Goal: Task Accomplishment & Management: Complete application form

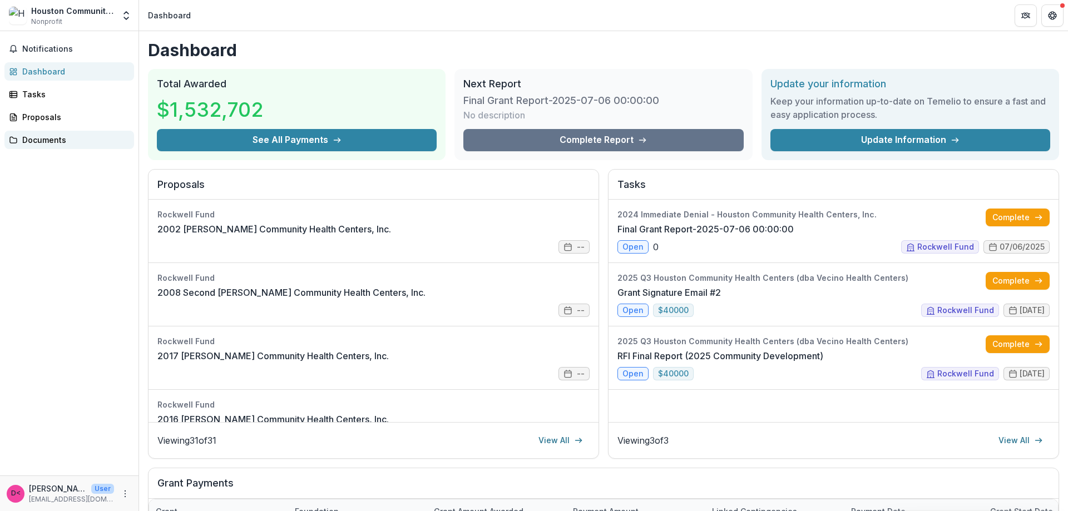
click at [52, 141] on div "Documents" at bounding box center [73, 140] width 103 height 12
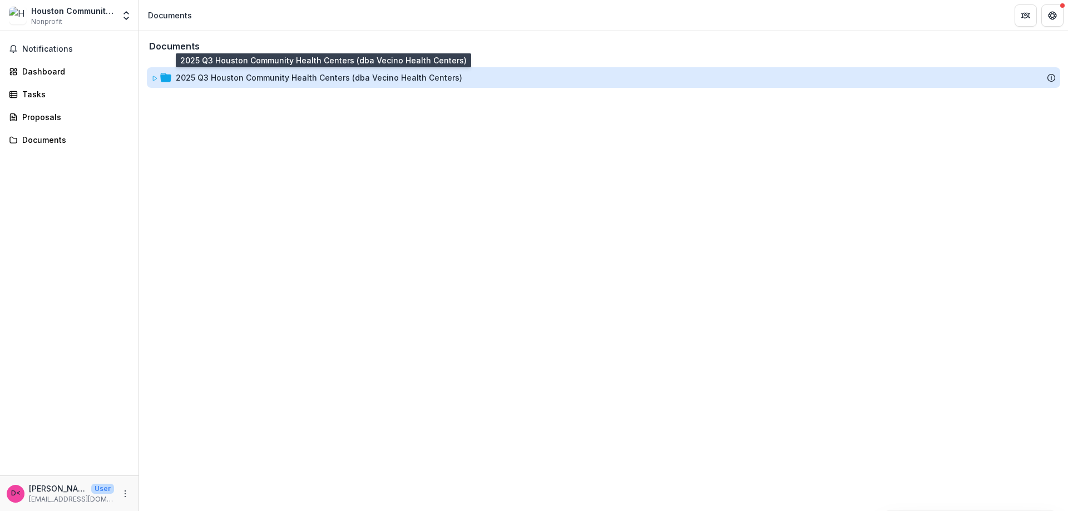
click at [293, 78] on div "2025 Q3 Houston Community Health Centers (dba Vecino Health Centers)" at bounding box center [319, 78] width 287 height 12
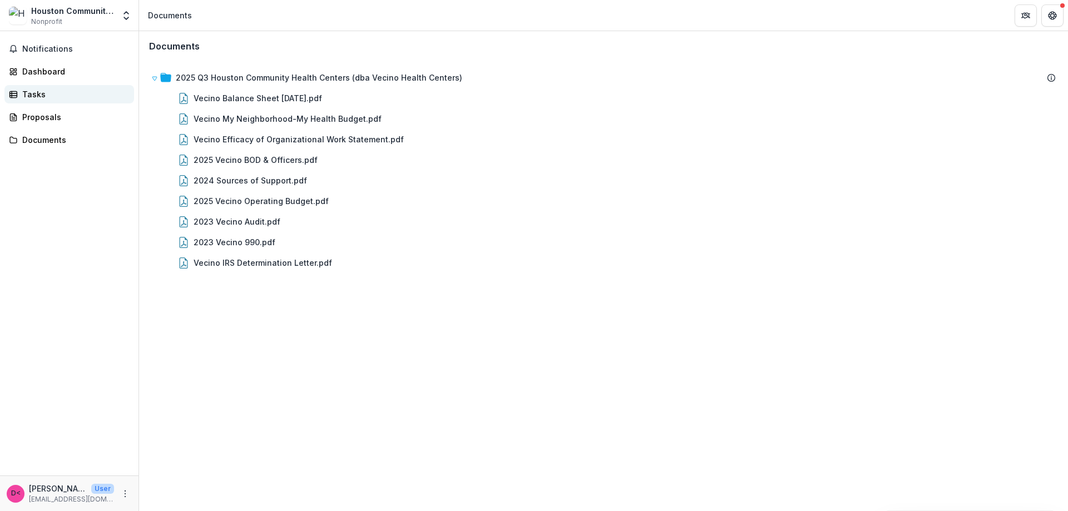
click at [28, 95] on div "Tasks" at bounding box center [73, 94] width 103 height 12
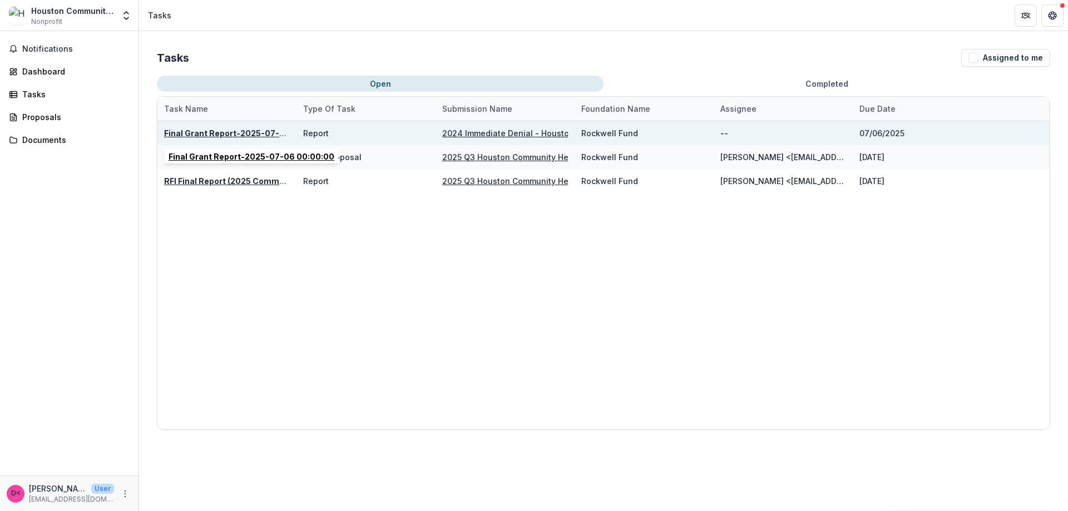
click at [230, 127] on div "Final Grant Report-2025-07-06 00:00:00" at bounding box center [227, 133] width 126 height 12
click at [259, 132] on u "Final Grant Report-2025-07-06 00:00:00" at bounding box center [247, 133] width 166 height 9
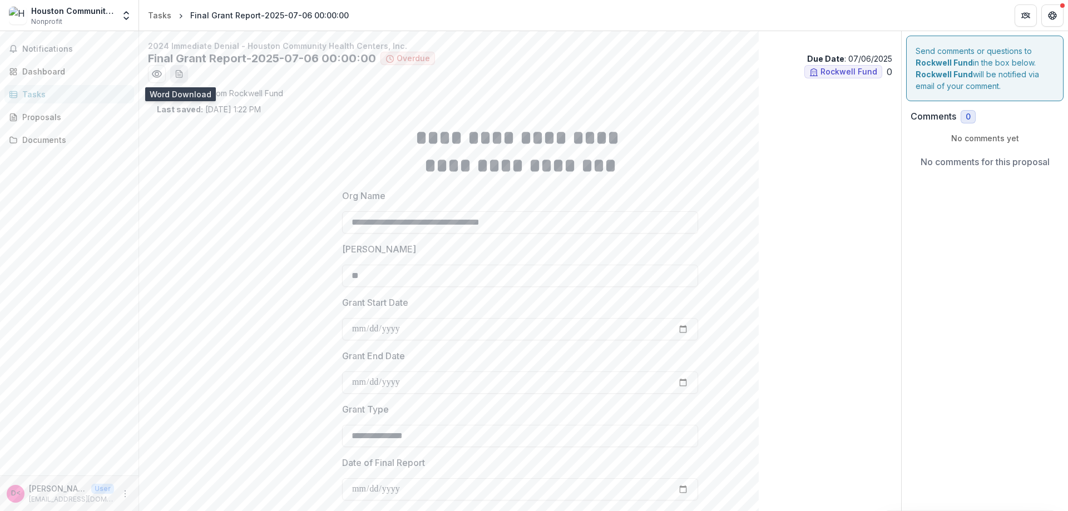
click at [179, 75] on line "download-word-button" at bounding box center [178, 75] width 3 height 0
click at [62, 52] on span "Notifications" at bounding box center [75, 49] width 107 height 9
click at [157, 14] on div "Tasks" at bounding box center [159, 15] width 23 height 12
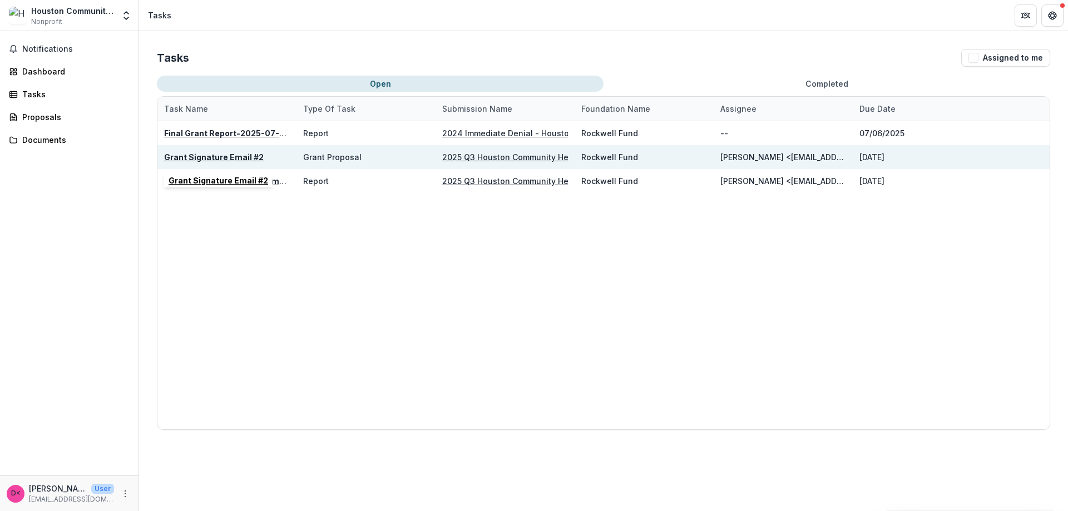
click at [215, 155] on u "Grant Signature Email #2" at bounding box center [214, 156] width 100 height 9
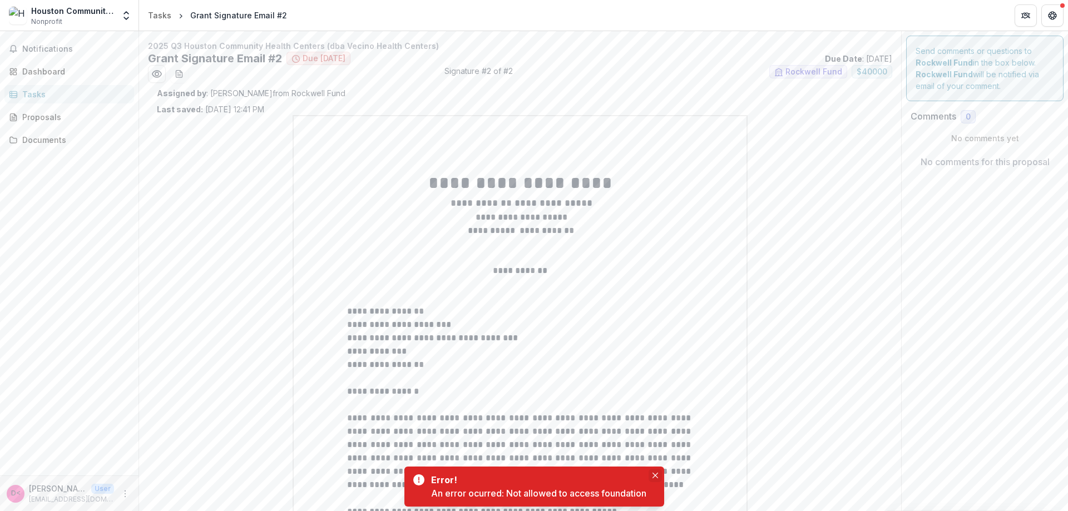
click at [655, 475] on icon "Close" at bounding box center [656, 476] width 6 height 6
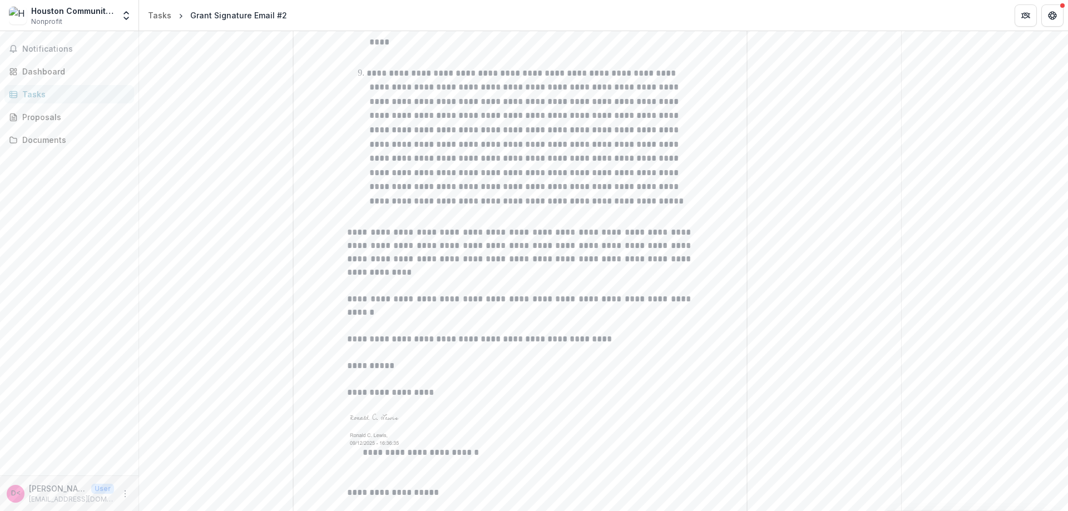
scroll to position [1418, 0]
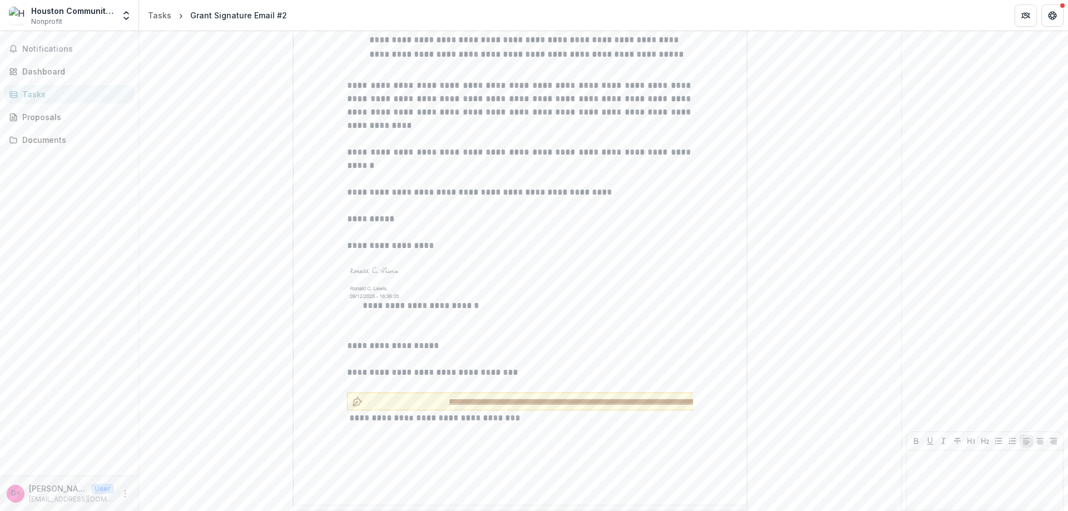
click at [593, 396] on span "**********" at bounding box center [616, 402] width 497 height 12
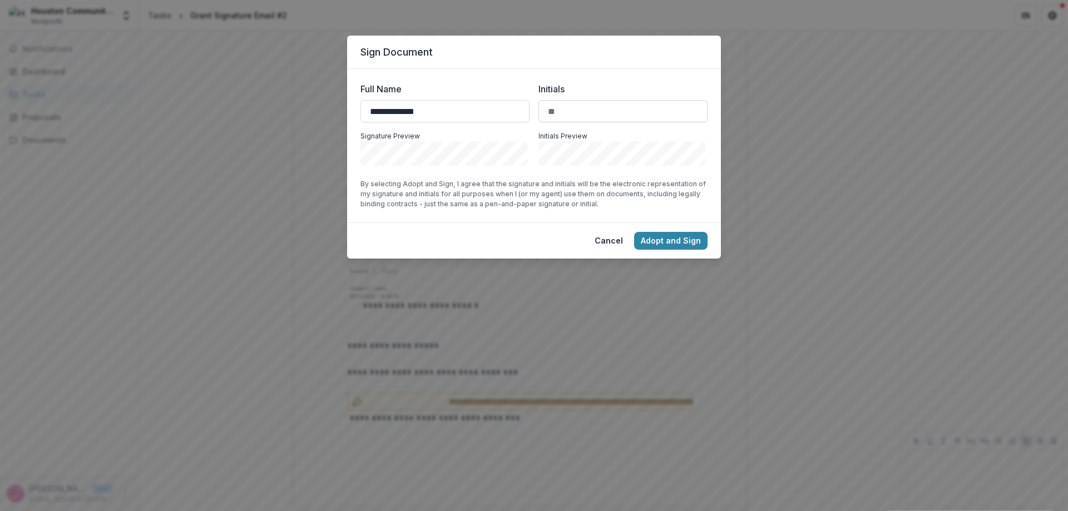
type input "**********"
click at [613, 111] on input "Initials" at bounding box center [623, 111] width 169 height 22
type input "**"
click at [682, 241] on button "Adopt and Sign" at bounding box center [670, 241] width 73 height 18
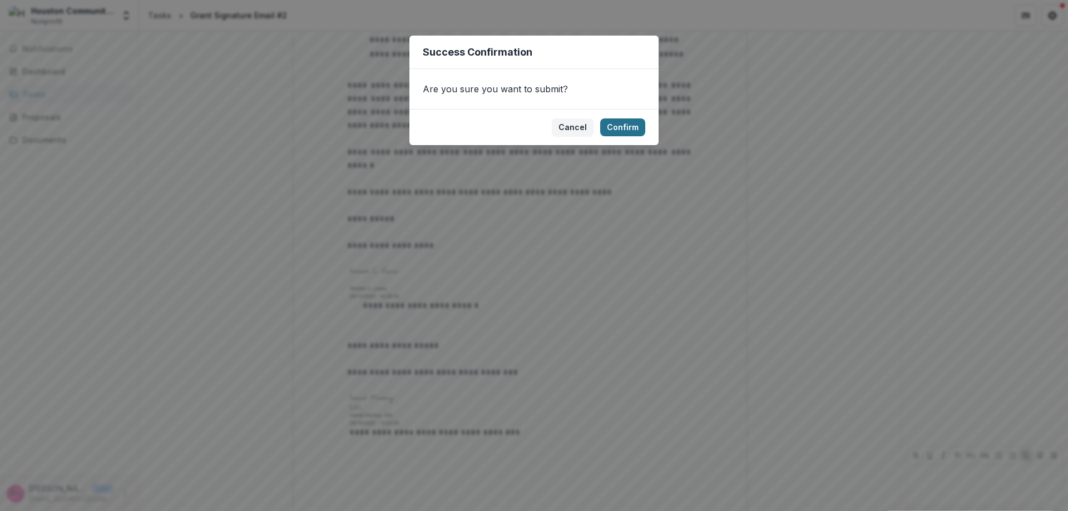
click at [631, 128] on button "Confirm" at bounding box center [622, 128] width 45 height 18
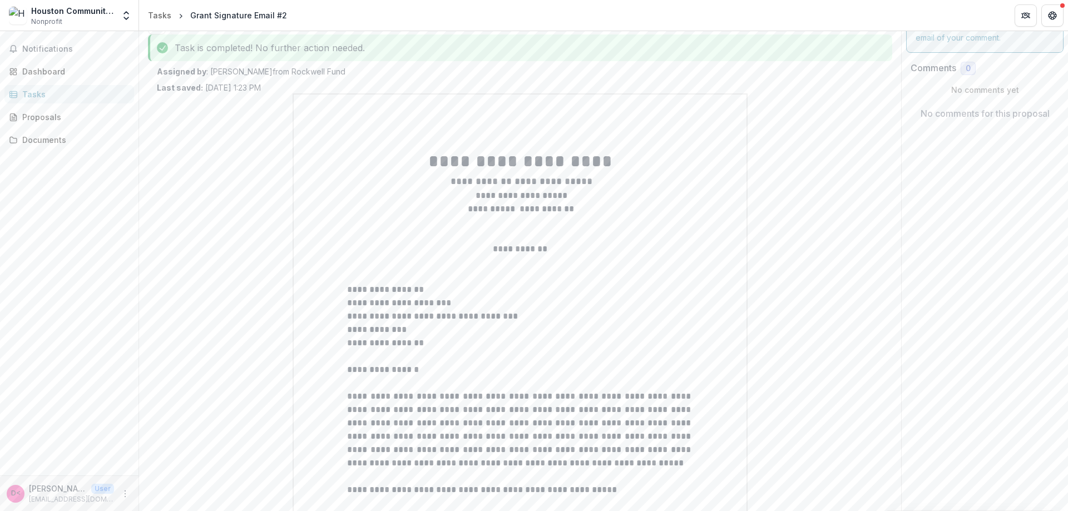
scroll to position [0, 0]
